Goal: Navigation & Orientation: Find specific page/section

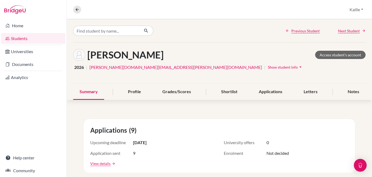
click at [202, 29] on div "Previous Student Next Student" at bounding box center [219, 30] width 305 height 23
click at [77, 11] on icon at bounding box center [77, 9] width 5 height 5
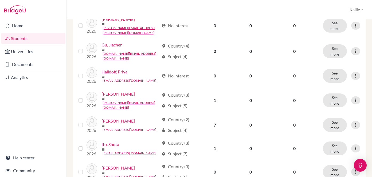
scroll to position [442, 0]
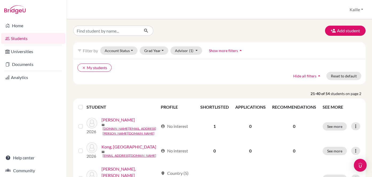
click at [28, 38] on link "Students" at bounding box center [33, 38] width 64 height 11
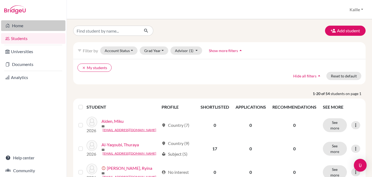
click at [21, 25] on link "Home" at bounding box center [33, 25] width 64 height 11
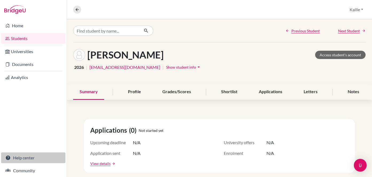
click at [31, 161] on link "Help center" at bounding box center [33, 157] width 64 height 11
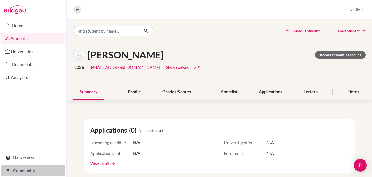
click at [30, 174] on link "Community" at bounding box center [33, 170] width 64 height 11
